Goal: Information Seeking & Learning: Learn about a topic

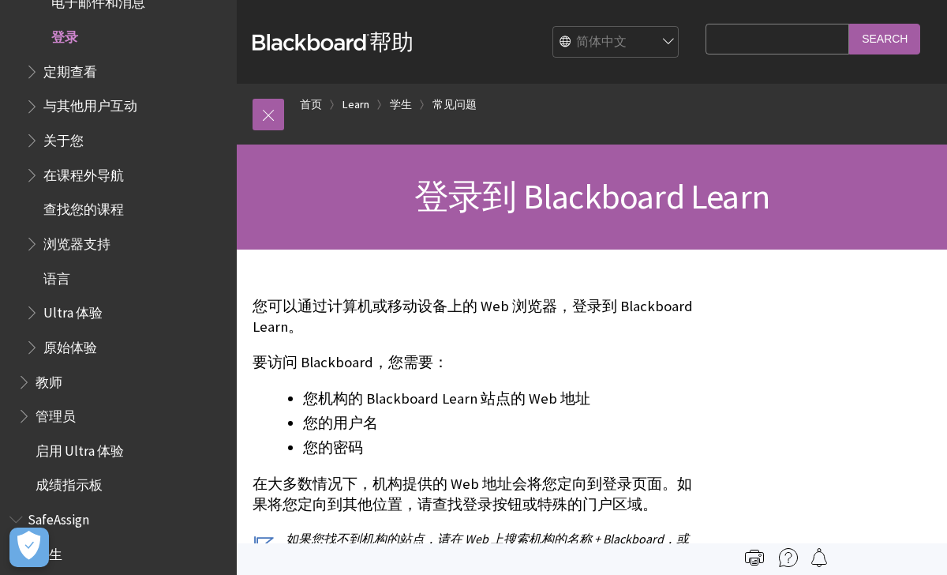
click at [388, 111] on li "学生" at bounding box center [395, 105] width 36 height 20
click at [402, 107] on link "学生" at bounding box center [401, 105] width 22 height 20
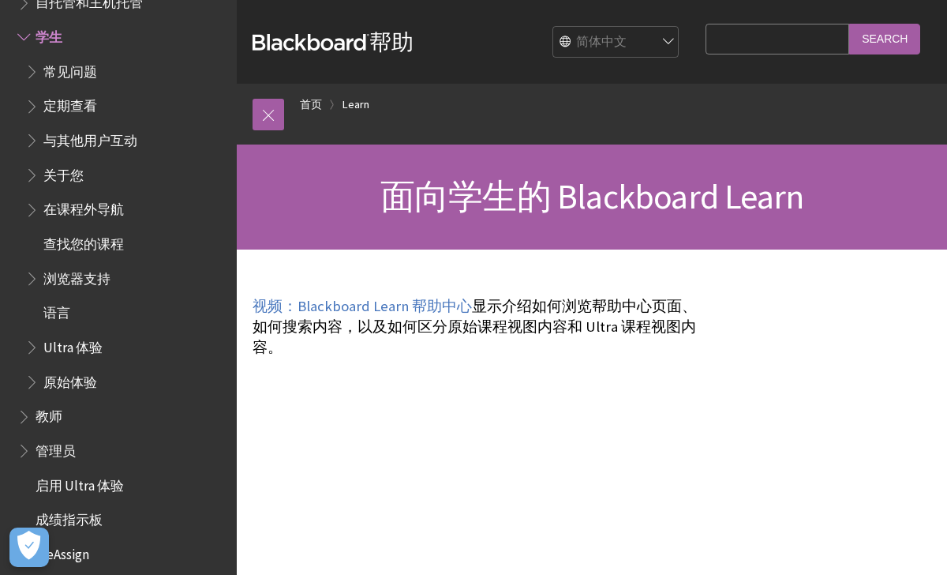
click at [770, 42] on input "Search Query" at bounding box center [778, 39] width 144 height 31
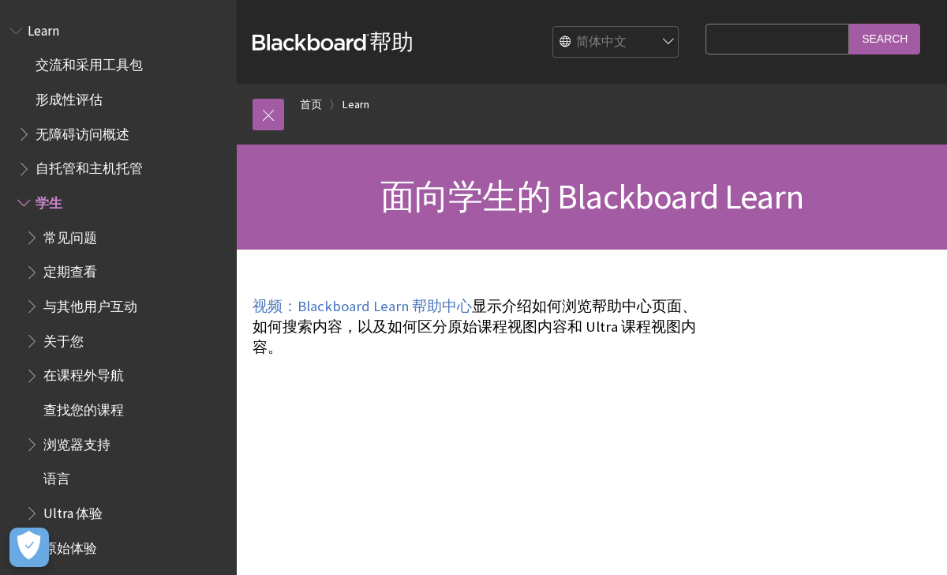
click at [92, 52] on span "交流和采用工具包" at bounding box center [89, 62] width 107 height 21
click at [281, 125] on link at bounding box center [269, 115] width 32 height 32
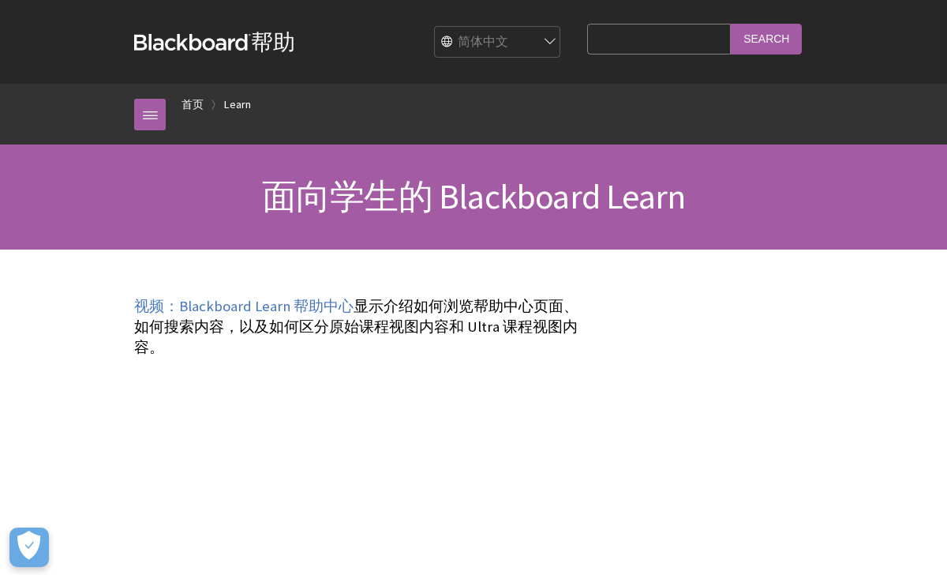
click at [208, 103] on ol "首页 Learn" at bounding box center [489, 107] width 647 height 47
click at [186, 104] on link "首页" at bounding box center [193, 105] width 22 height 20
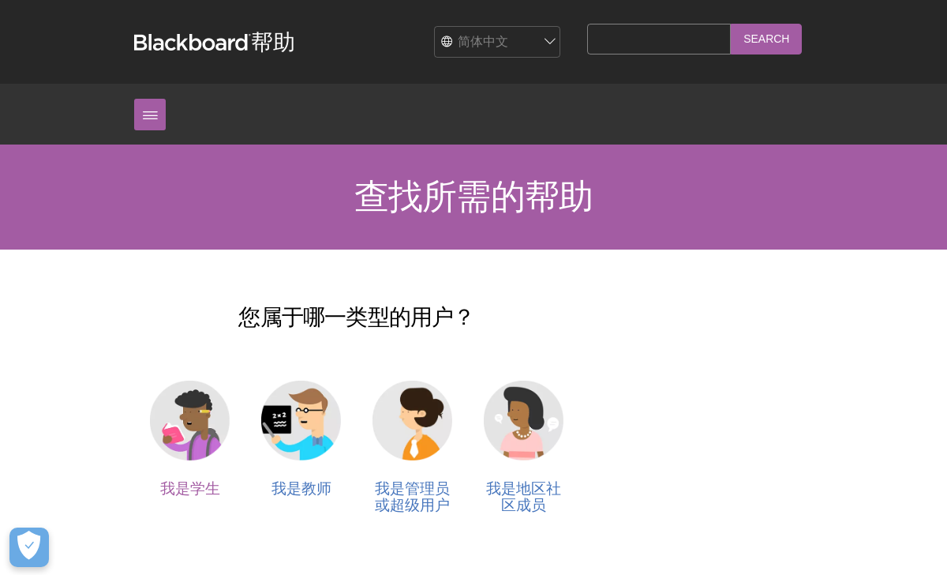
click at [182, 412] on img at bounding box center [190, 420] width 80 height 80
click at [205, 418] on img at bounding box center [190, 420] width 80 height 80
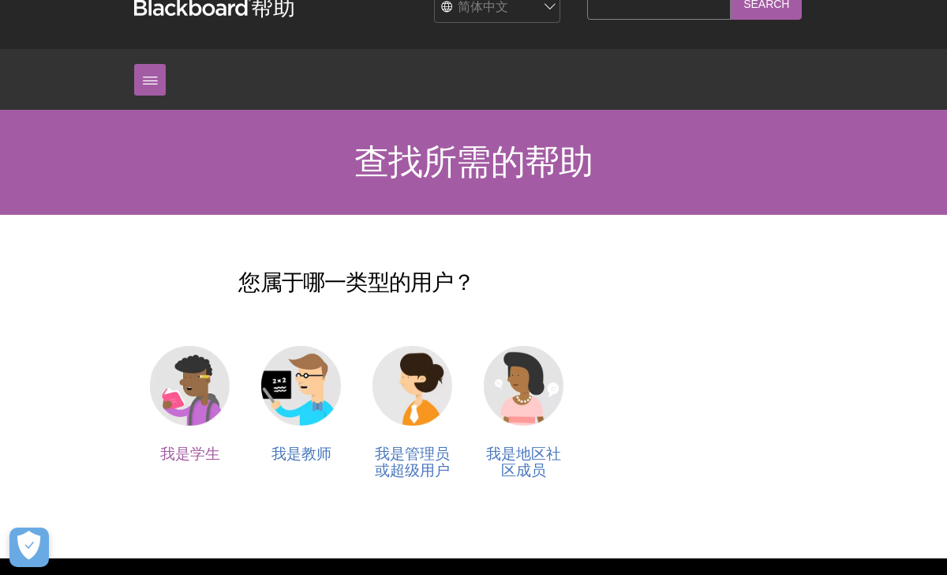
scroll to position [52, 0]
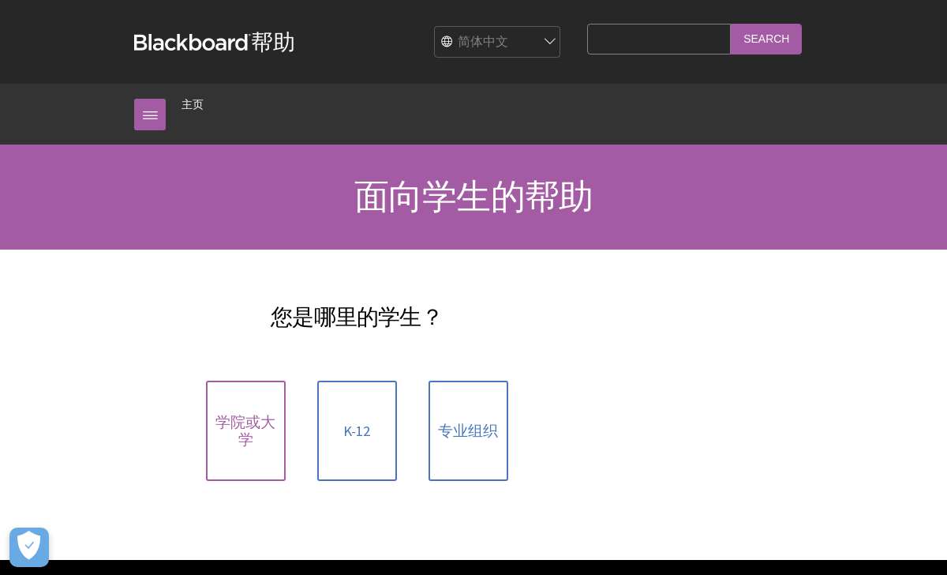
click at [264, 440] on span "学院或大学" at bounding box center [245, 431] width 61 height 34
